Goal: Task Accomplishment & Management: Manage account settings

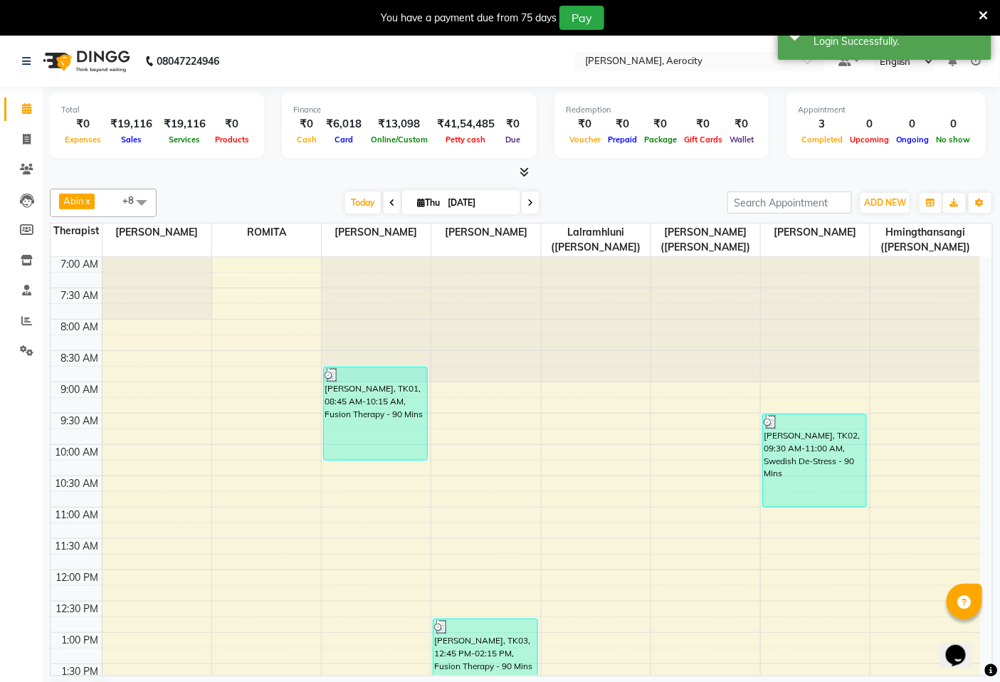
click at [972, 63] on icon at bounding box center [976, 61] width 10 height 10
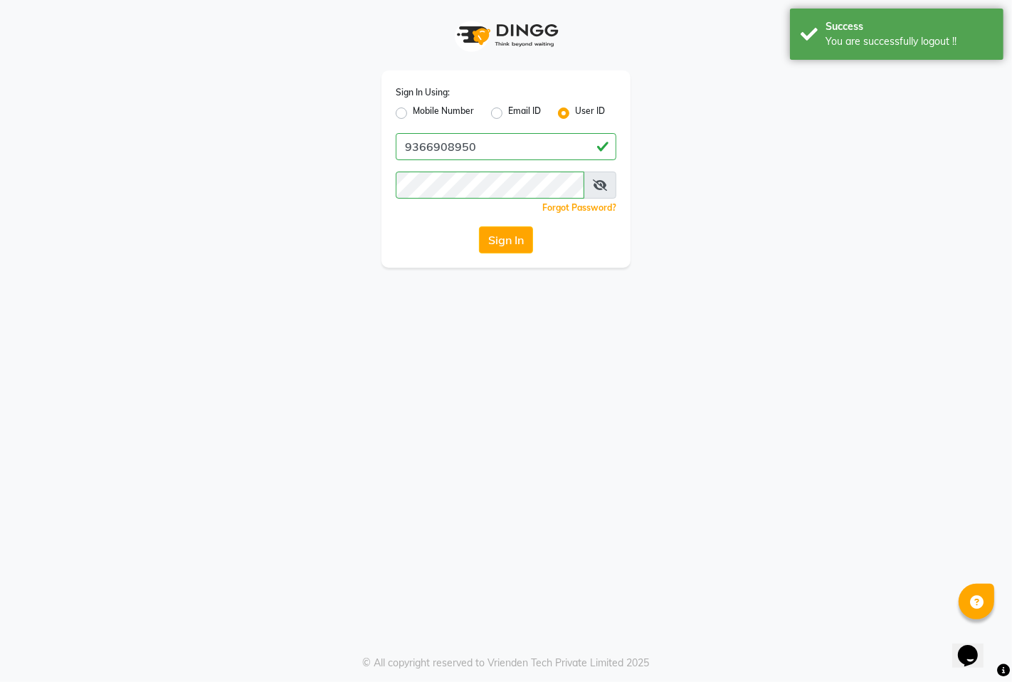
click at [413, 112] on label "Mobile Number" at bounding box center [443, 113] width 61 height 17
click at [413, 112] on input "Mobile Number" at bounding box center [417, 109] width 9 height 9
radio input "true"
radio input "false"
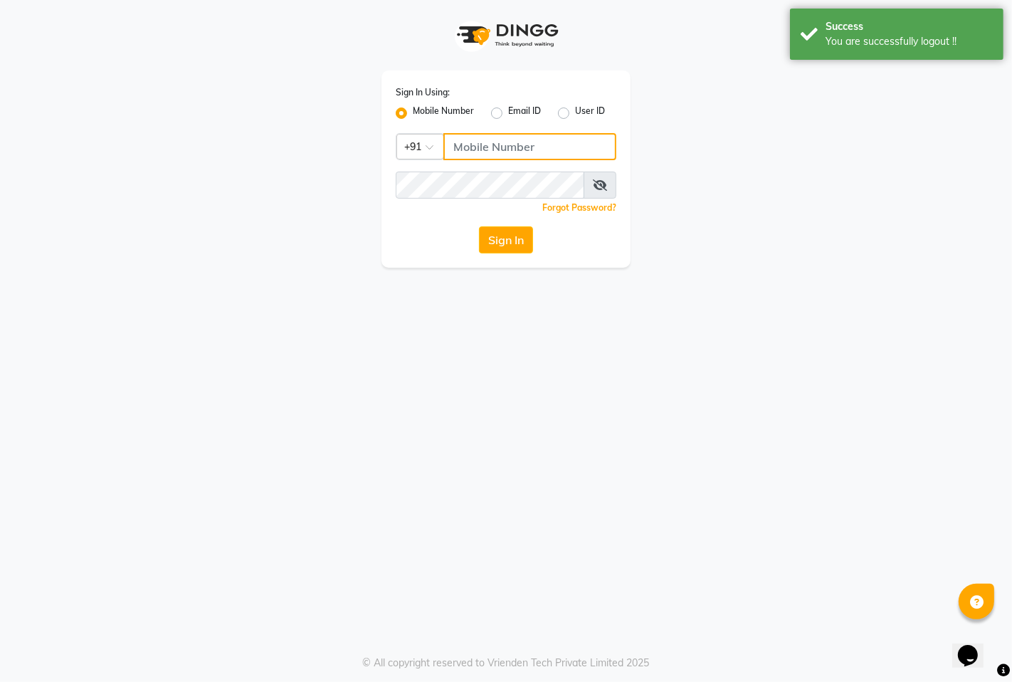
click at [477, 149] on input "Username" at bounding box center [529, 146] width 173 height 27
type input "7389901811"
click at [522, 228] on button "Sign In" at bounding box center [506, 239] width 54 height 27
